Goal: Ask a question: Seek information or help from site administrators or community

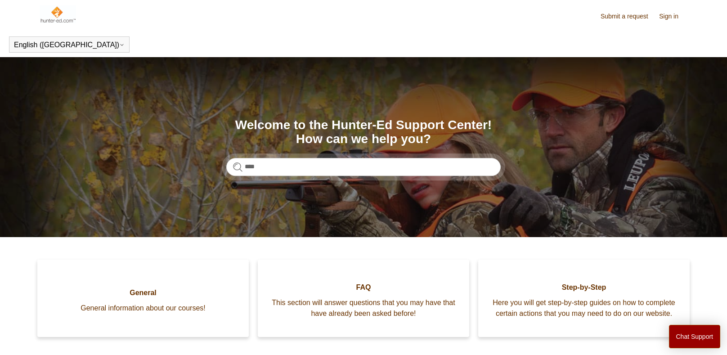
click at [278, 166] on input "****" at bounding box center [363, 167] width 274 height 18
click at [278, 166] on input "********" at bounding box center [363, 167] width 274 height 18
type input "**********"
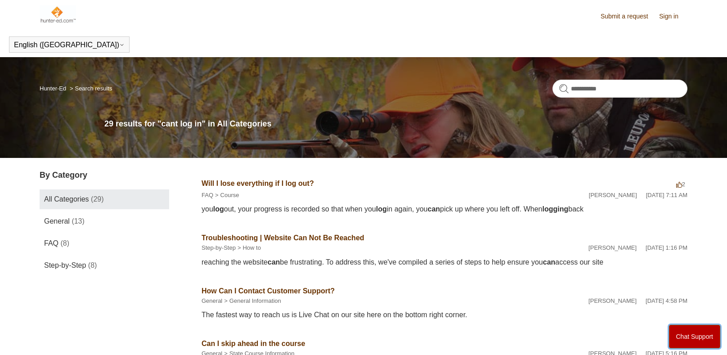
click at [694, 335] on button "Chat Support" at bounding box center [695, 336] width 52 height 23
